Goal: Navigation & Orientation: Find specific page/section

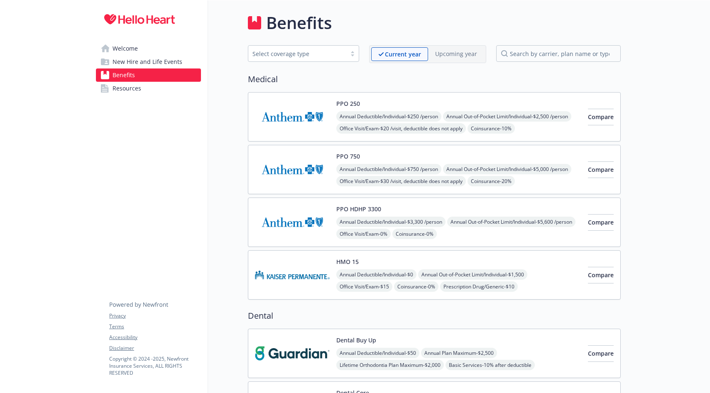
click at [162, 59] on span "New Hire and Life Events" at bounding box center [148, 61] width 70 height 13
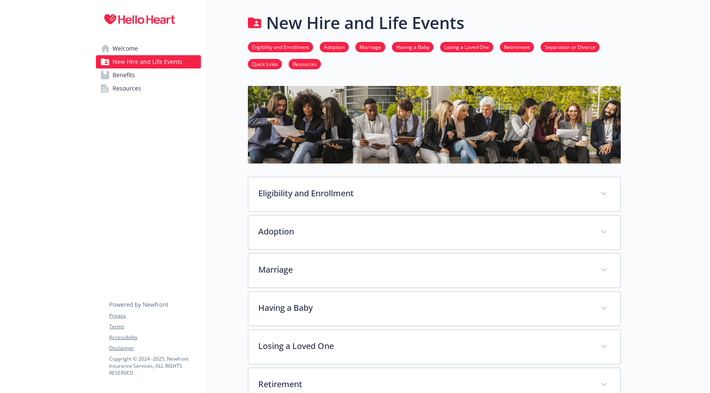
click at [154, 51] on link "Welcome" at bounding box center [148, 48] width 105 height 13
